Goal: Task Accomplishment & Management: Complete application form

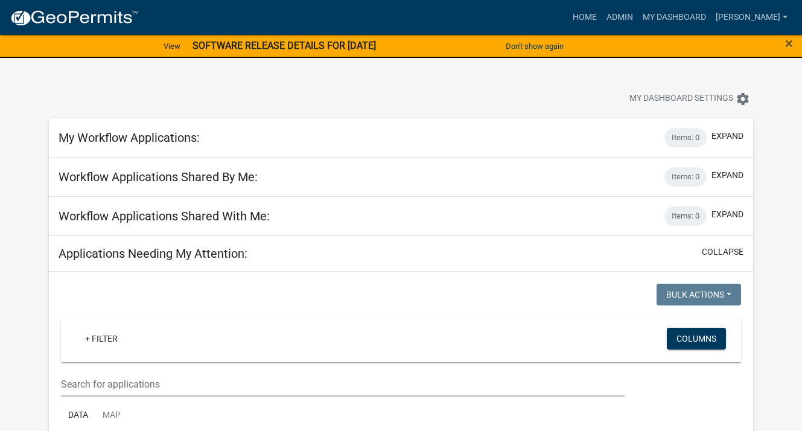
select select "3: 100"
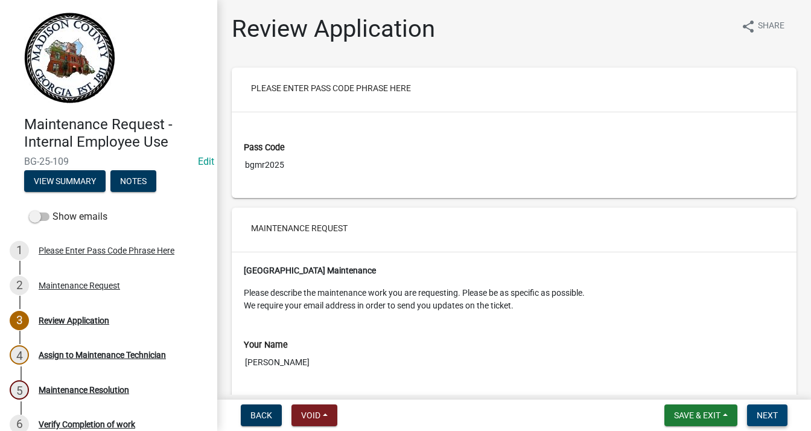
click at [777, 410] on span "Next" at bounding box center [766, 415] width 21 height 10
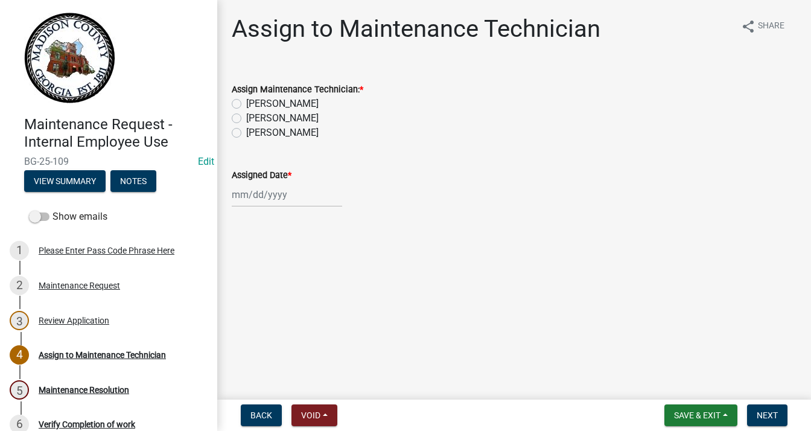
click at [241, 133] on div "[PERSON_NAME]" at bounding box center [514, 132] width 565 height 14
click at [246, 132] on label "[PERSON_NAME]" at bounding box center [282, 132] width 72 height 14
click at [246, 132] on input "[PERSON_NAME]" at bounding box center [250, 129] width 8 height 8
radio input "true"
click at [255, 198] on div at bounding box center [287, 194] width 110 height 25
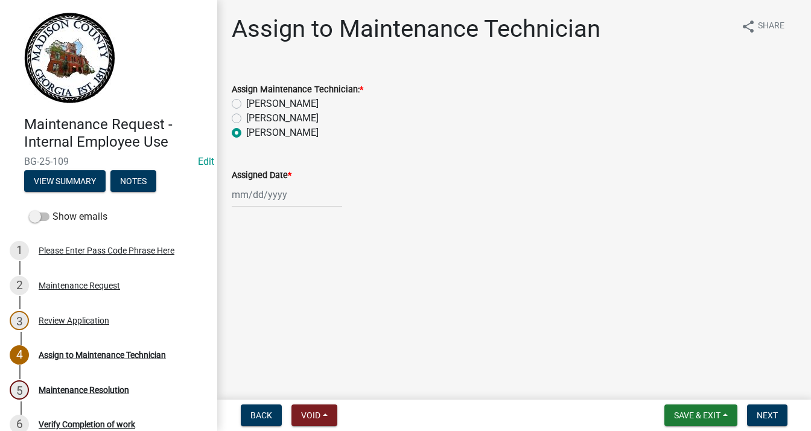
select select "9"
select select "2025"
click at [265, 296] on div "16" at bounding box center [262, 297] width 19 height 19
type input "09/16/2025"
click at [771, 411] on span "Next" at bounding box center [766, 415] width 21 height 10
